Goal: Task Accomplishment & Management: Use online tool/utility

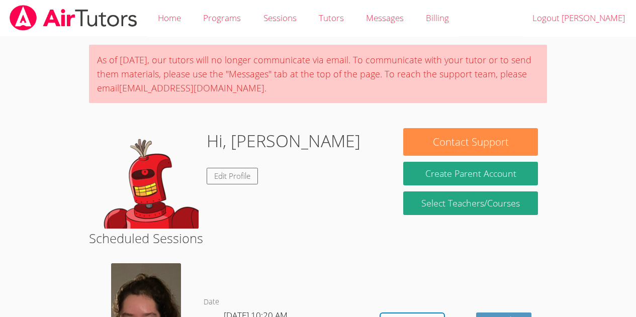
scroll to position [131, 0]
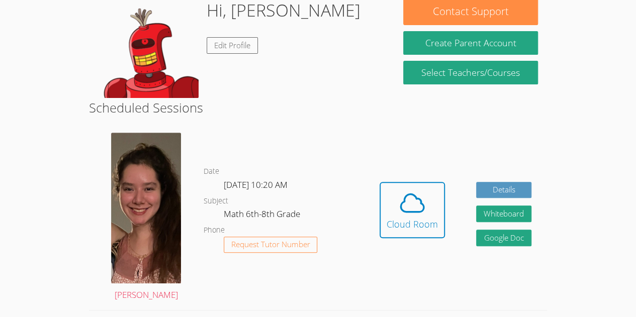
click at [265, 80] on div "Hi, [PERSON_NAME] Edit Profile" at bounding box center [284, 47] width 154 height 100
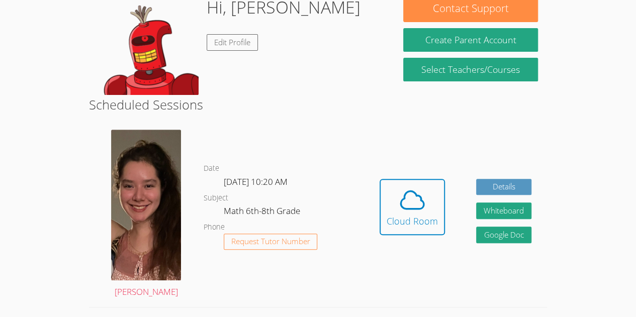
scroll to position [138, 0]
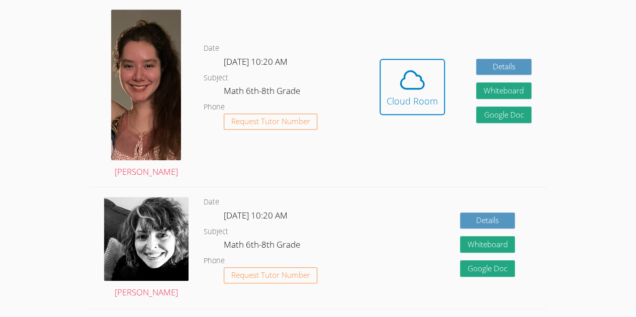
scroll to position [255, 0]
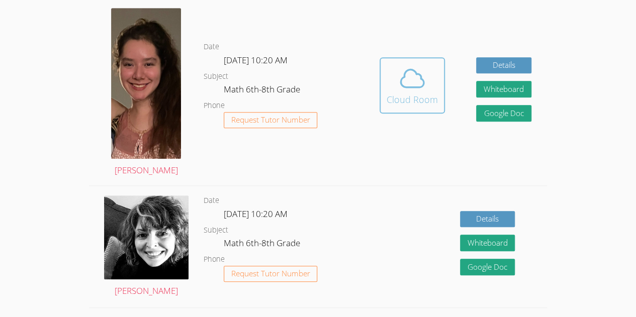
click at [417, 79] on icon at bounding box center [412, 78] width 28 height 28
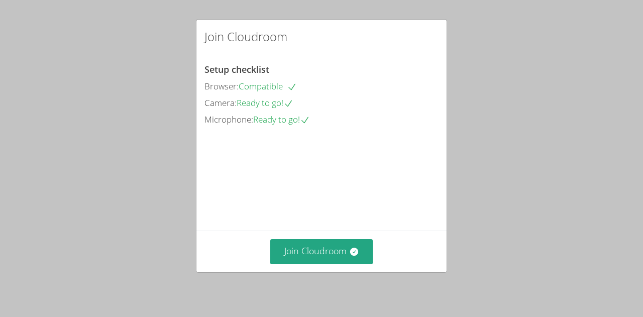
click at [328, 284] on div "Join Cloudroom Setup checklist Browser: Compatible Camera: Ready to go! Microph…" at bounding box center [321, 158] width 643 height 317
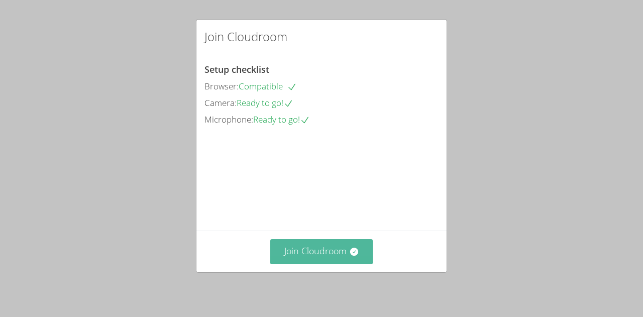
click at [342, 255] on button "Join Cloudroom" at bounding box center [321, 251] width 103 height 25
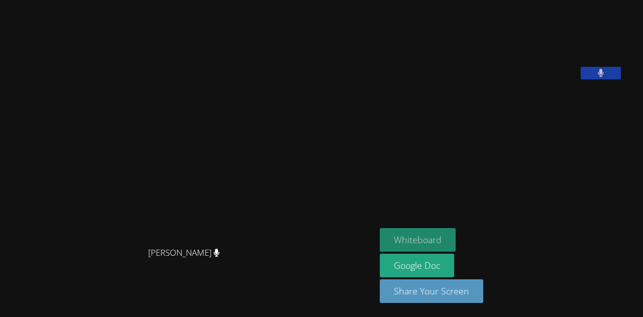
click at [427, 247] on button "Whiteboard" at bounding box center [418, 240] width 76 height 24
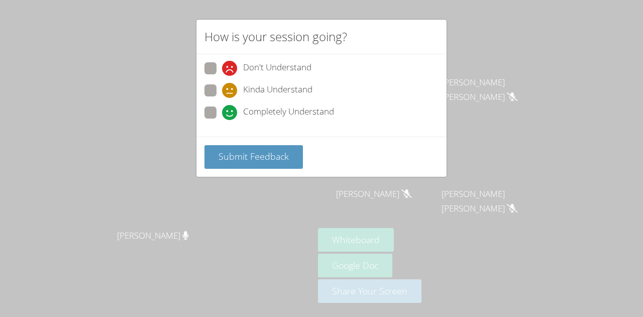
click at [222, 120] on span at bounding box center [222, 120] width 0 height 0
click at [222, 109] on input "Completely Understand" at bounding box center [226, 111] width 9 height 9
radio input "true"
click at [230, 167] on div "Submit Feedback" at bounding box center [321, 157] width 250 height 40
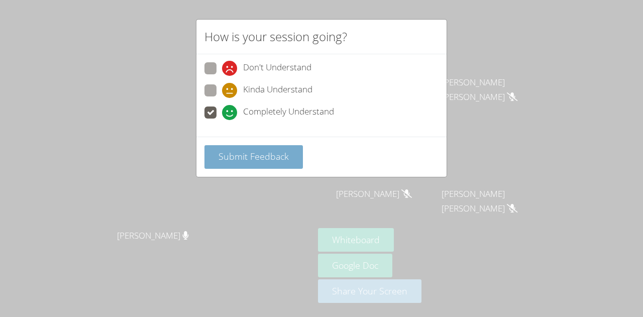
click at [226, 160] on span "Submit Feedback" at bounding box center [254, 156] width 70 height 12
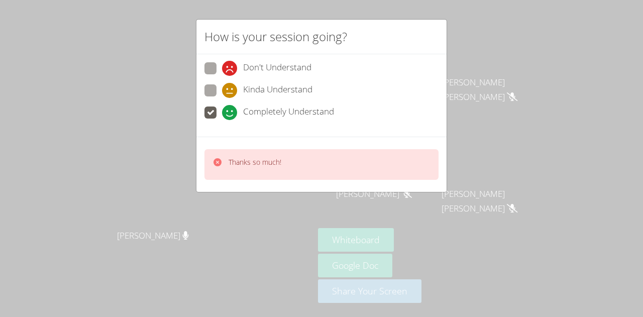
click at [226, 152] on div "Thanks so much!" at bounding box center [321, 164] width 234 height 31
click at [293, 276] on div "How is your session going? Don't Understand Kinda Understand Completely Underst…" at bounding box center [321, 158] width 643 height 317
